Goal: Task Accomplishment & Management: Manage account settings

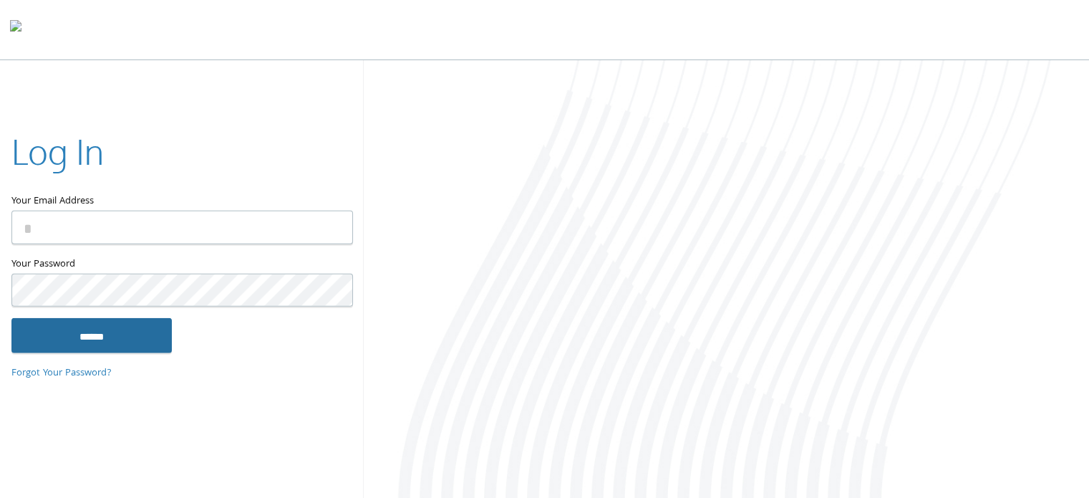
type input "**********"
click at [149, 323] on input "******" at bounding box center [91, 335] width 160 height 34
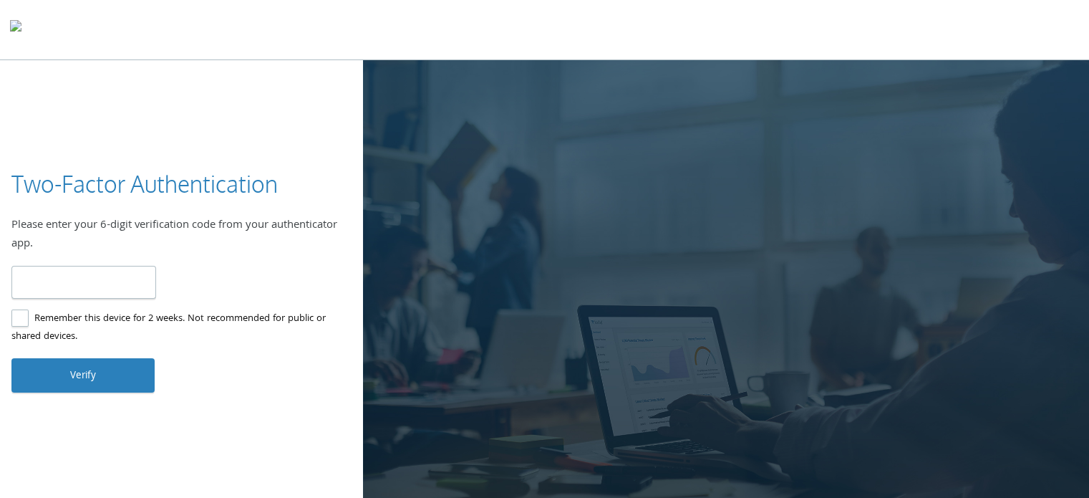
type input "******"
